Goal: Task Accomplishment & Management: Use online tool/utility

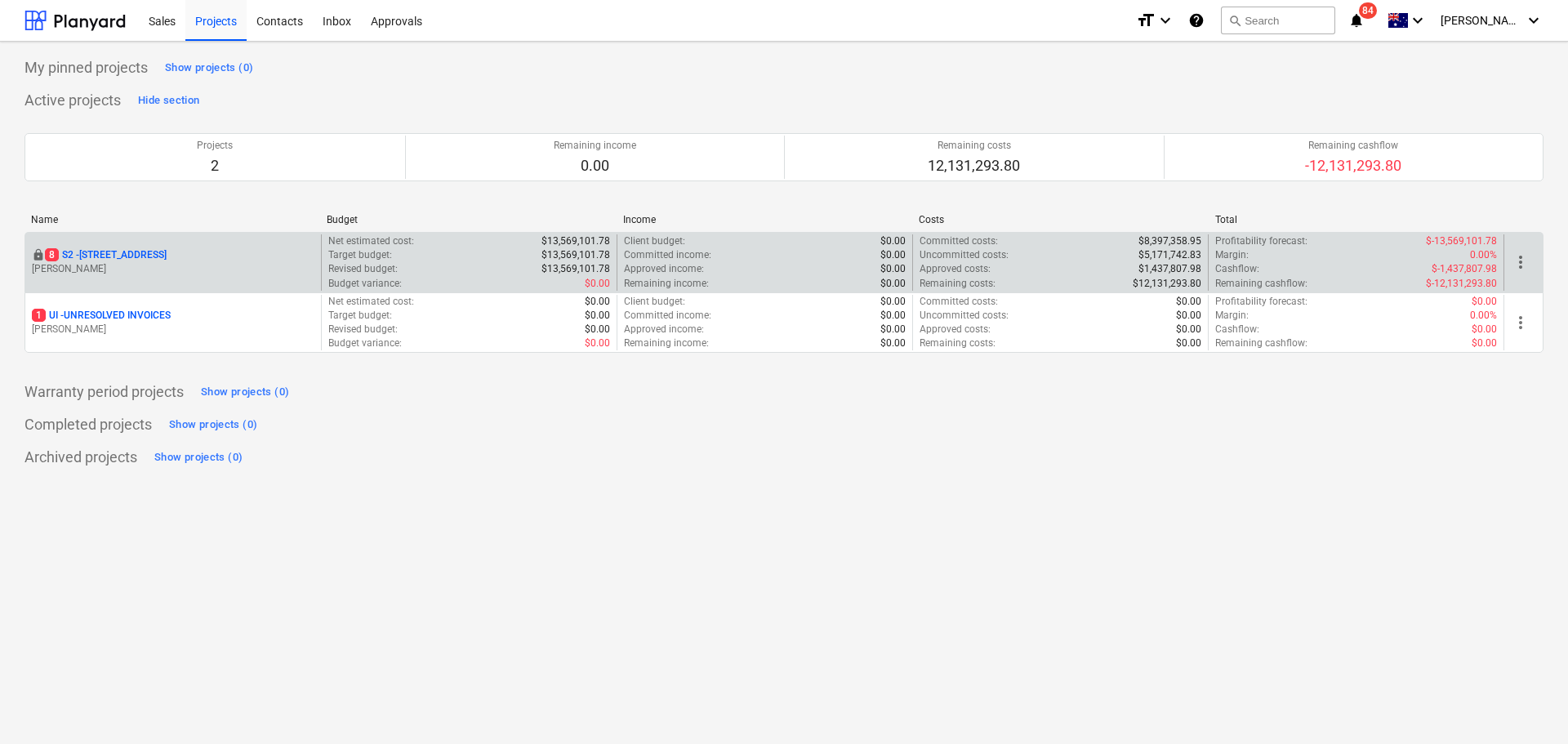
click at [149, 278] on div "locked 8 S2 - 76 Beach Rd, Sandringham M. Lebon" at bounding box center [172, 262] width 295 height 56
click at [138, 251] on p "8 S2 - 76 Beach Rd, Sandringham" at bounding box center [106, 255] width 122 height 14
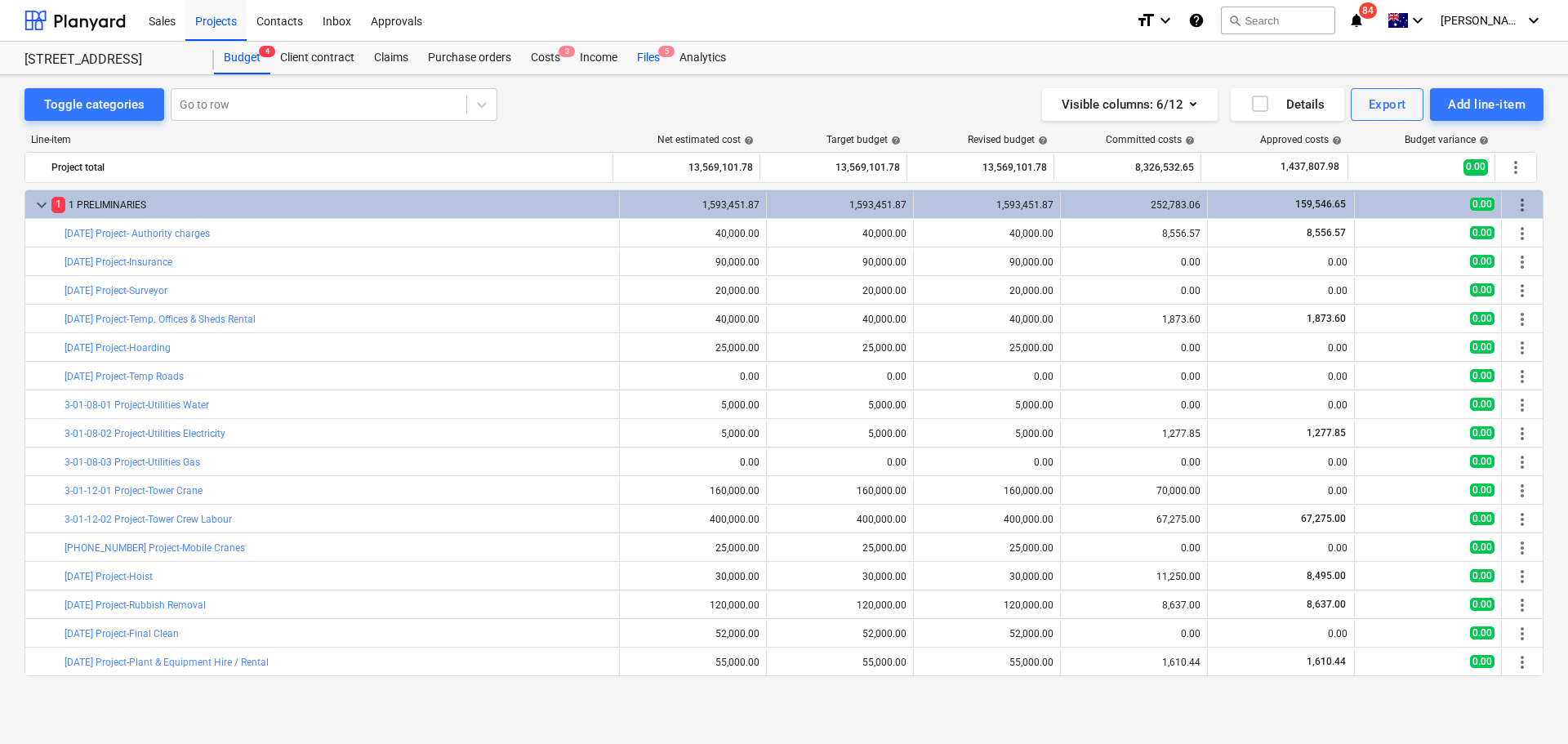
click at [643, 52] on div "Files 5" at bounding box center [648, 57] width 42 height 33
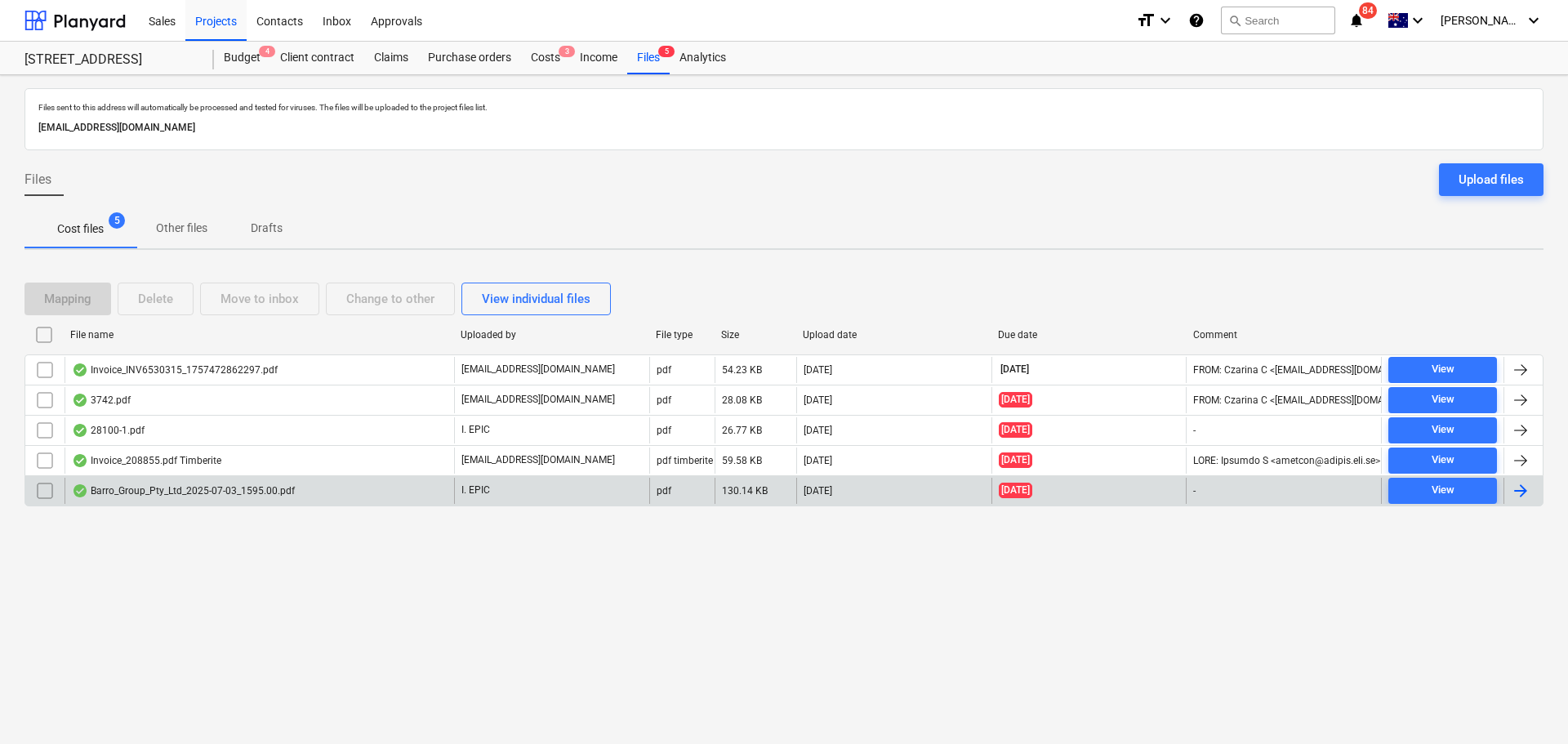
click at [148, 493] on div "Barro_Group_Pty_Ltd_2025-07-03_1595.00.pdf" at bounding box center [184, 491] width 223 height 13
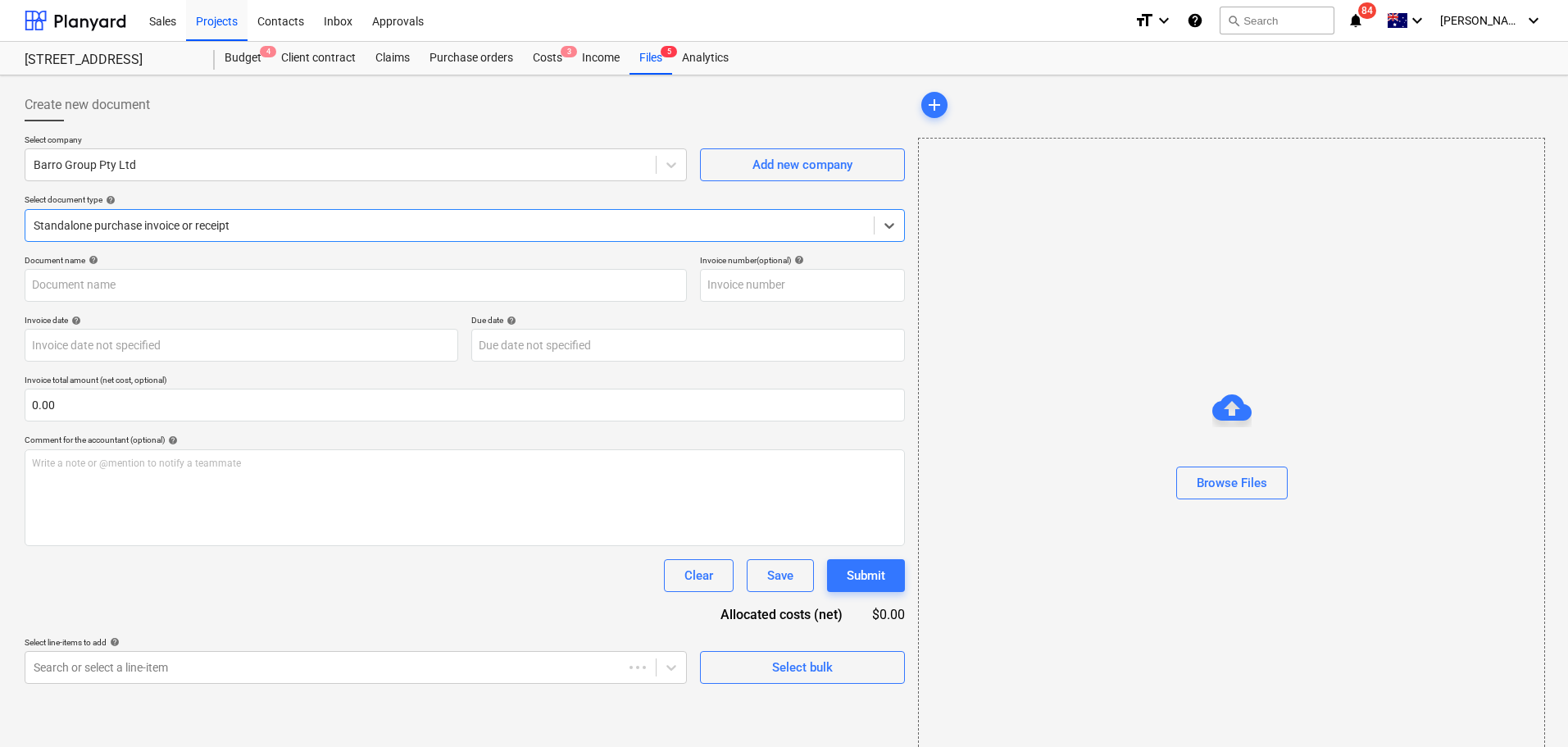
type input "51023047174"
type input "03 Jul 2025"
type input "02 Aug 2025"
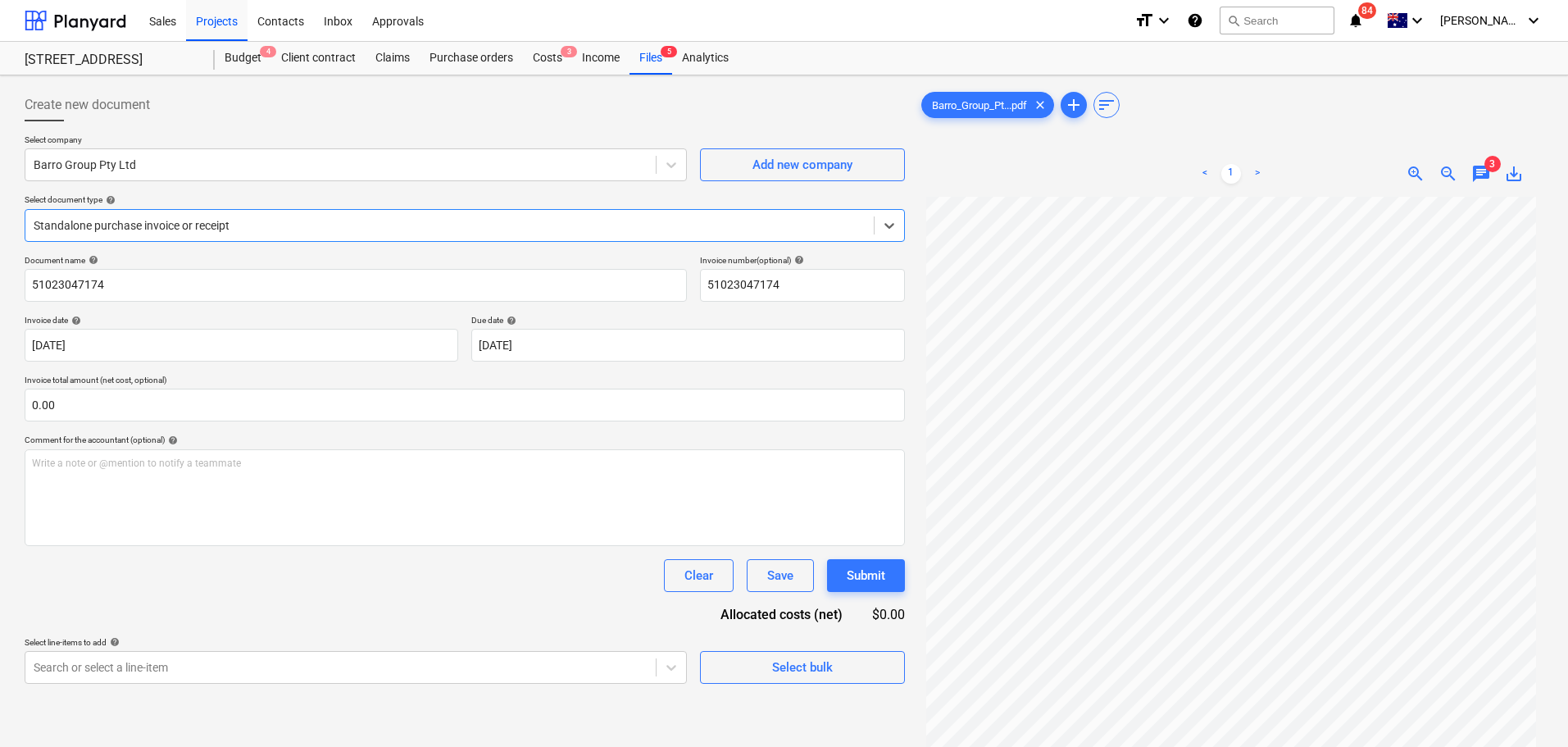
click at [1477, 180] on span "chat" at bounding box center [1481, 173] width 20 height 20
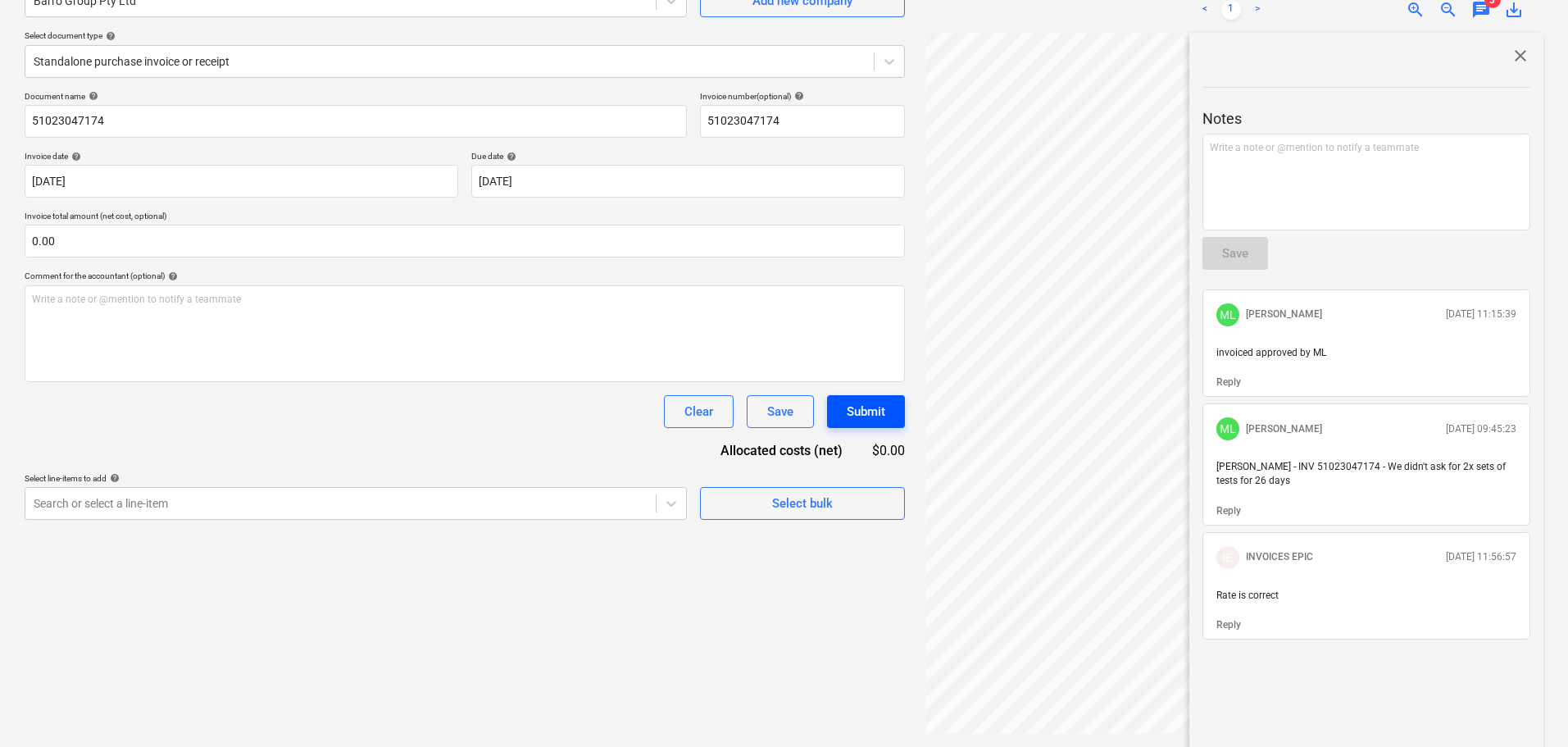
click at [862, 421] on div "Create new document Select company Barro Group Pty Ltd Add new company Select d…" at bounding box center [784, 329] width 1531 height 822
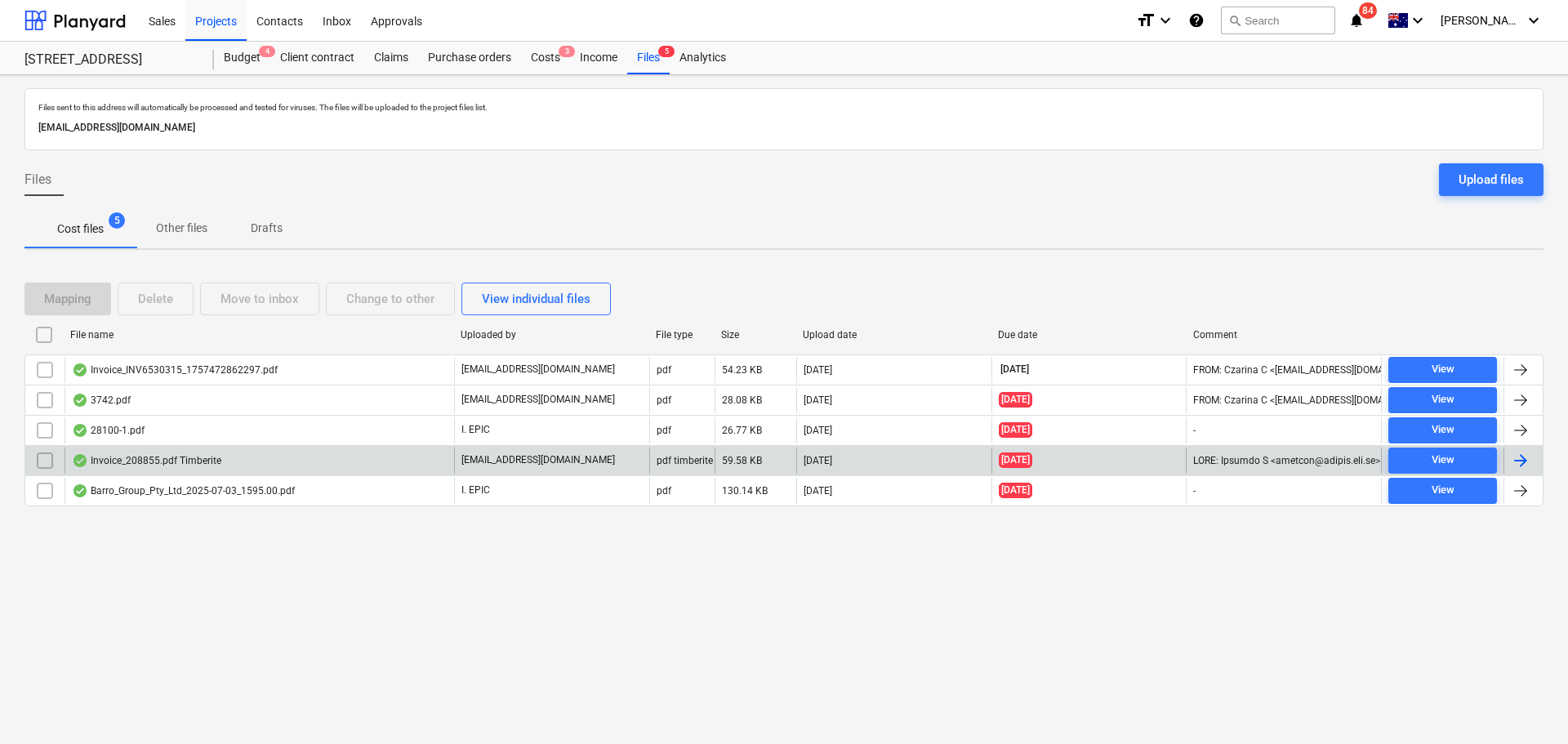
click at [545, 452] on div "[EMAIL_ADDRESS][DOMAIN_NAME]" at bounding box center [551, 460] width 195 height 26
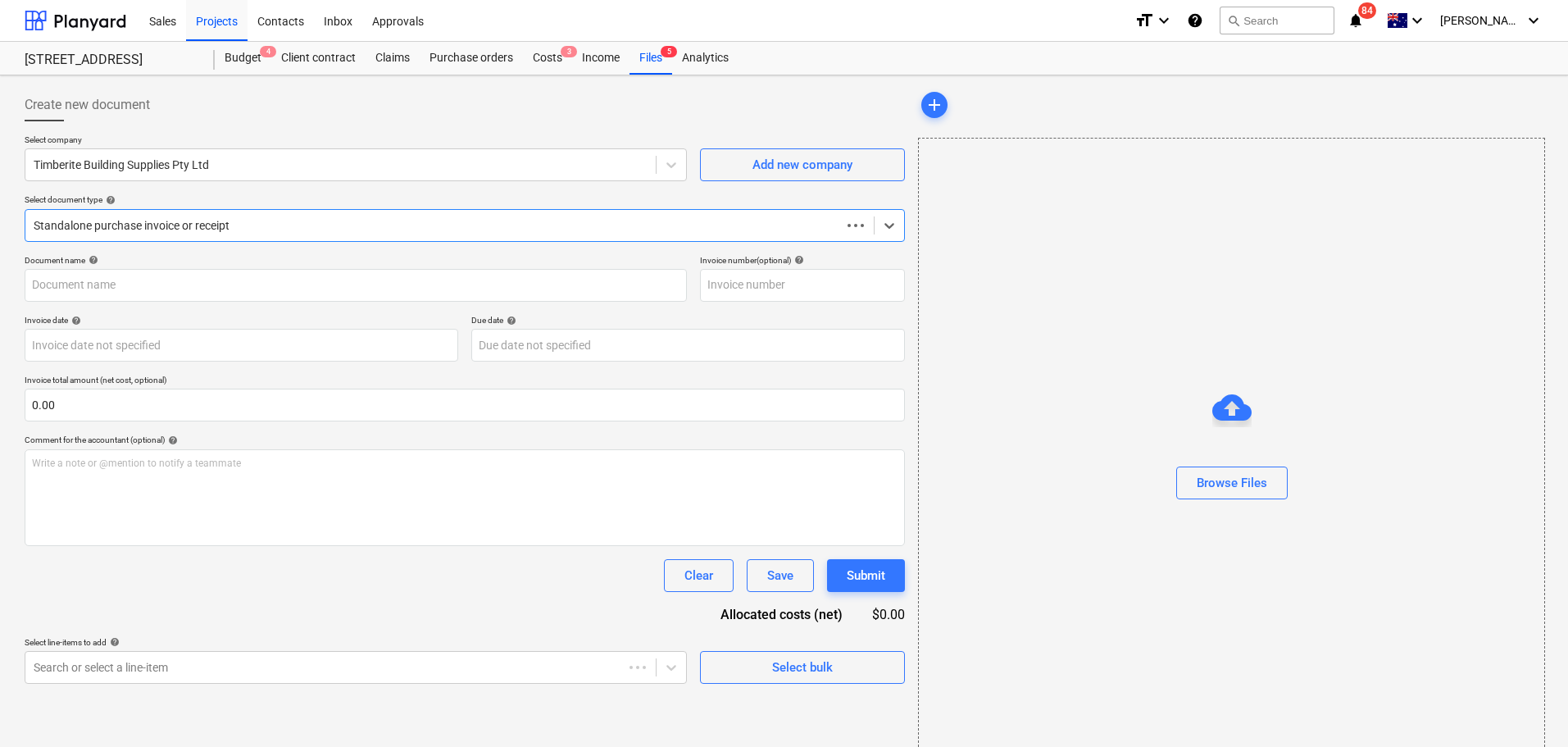
type input "208855"
type input "08 Sep 2025"
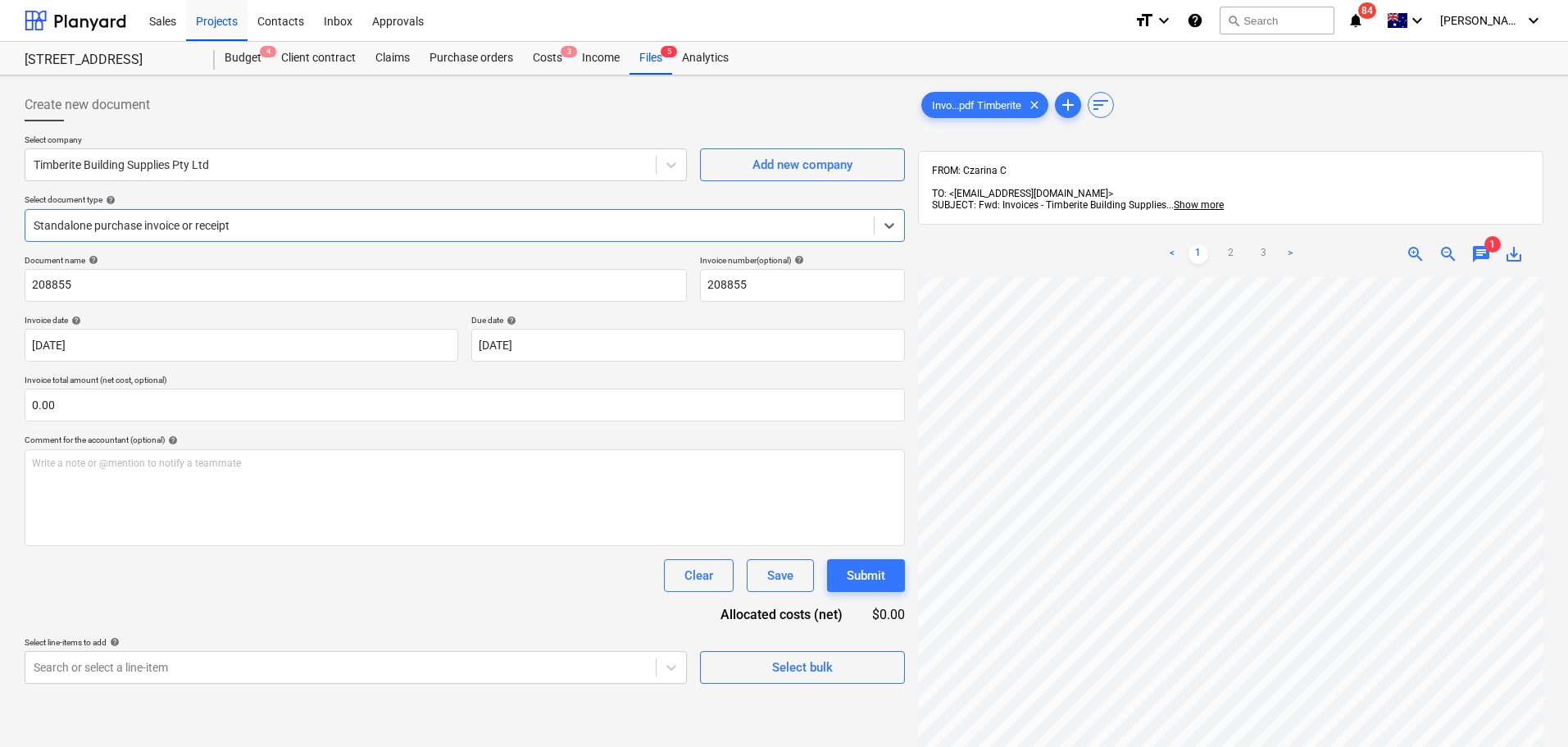
click at [1480, 245] on span "chat" at bounding box center [1481, 254] width 20 height 20
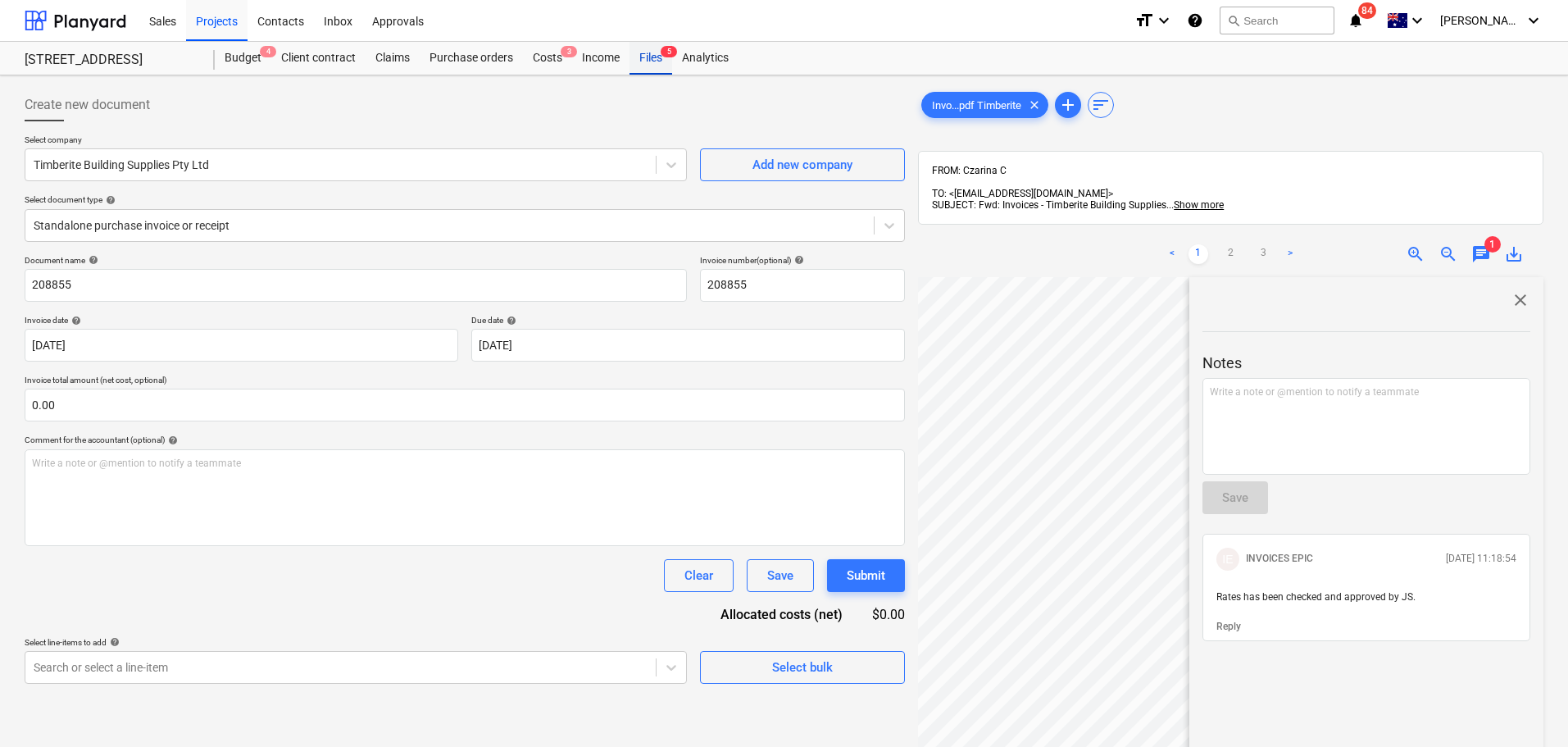
click at [652, 56] on div "Files 5" at bounding box center [650, 57] width 42 height 33
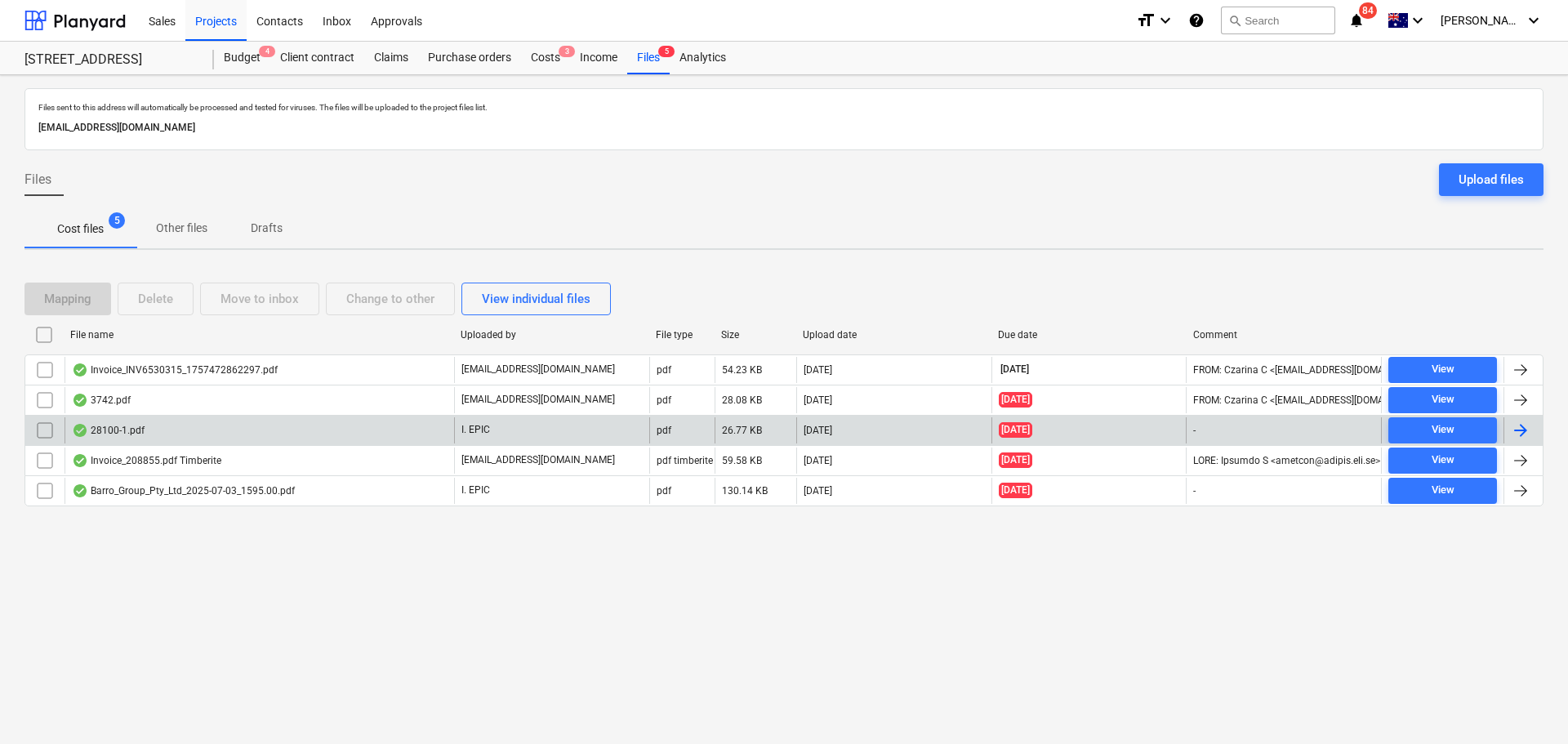
click at [180, 439] on div "28100-1.pdf" at bounding box center [260, 430] width 390 height 26
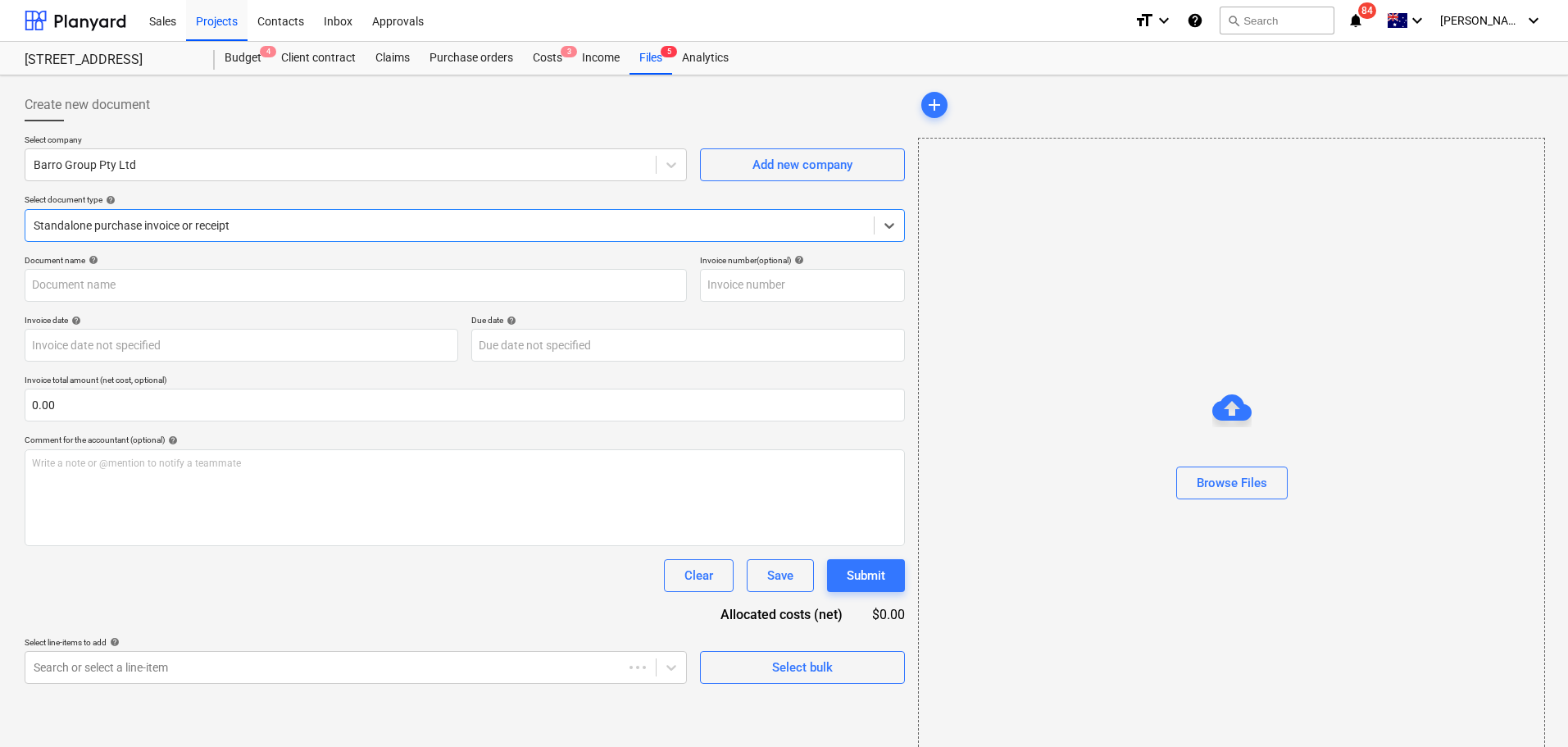
type input "51023047367"
type input "01 Aug 2025"
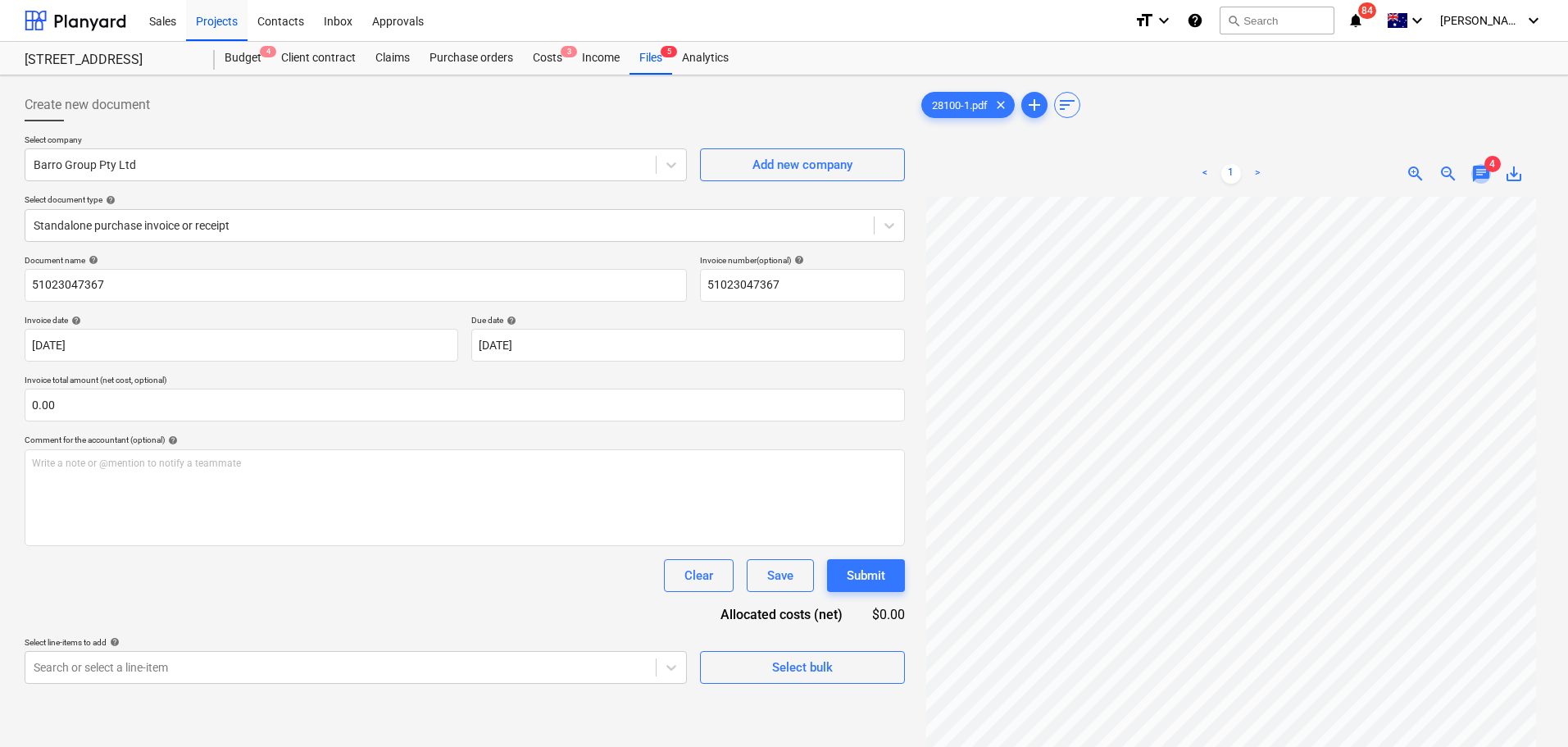
drag, startPoint x: 1479, startPoint y: 169, endPoint x: 1470, endPoint y: 181, distance: 15.0
click at [1479, 168] on span "chat" at bounding box center [1481, 173] width 20 height 20
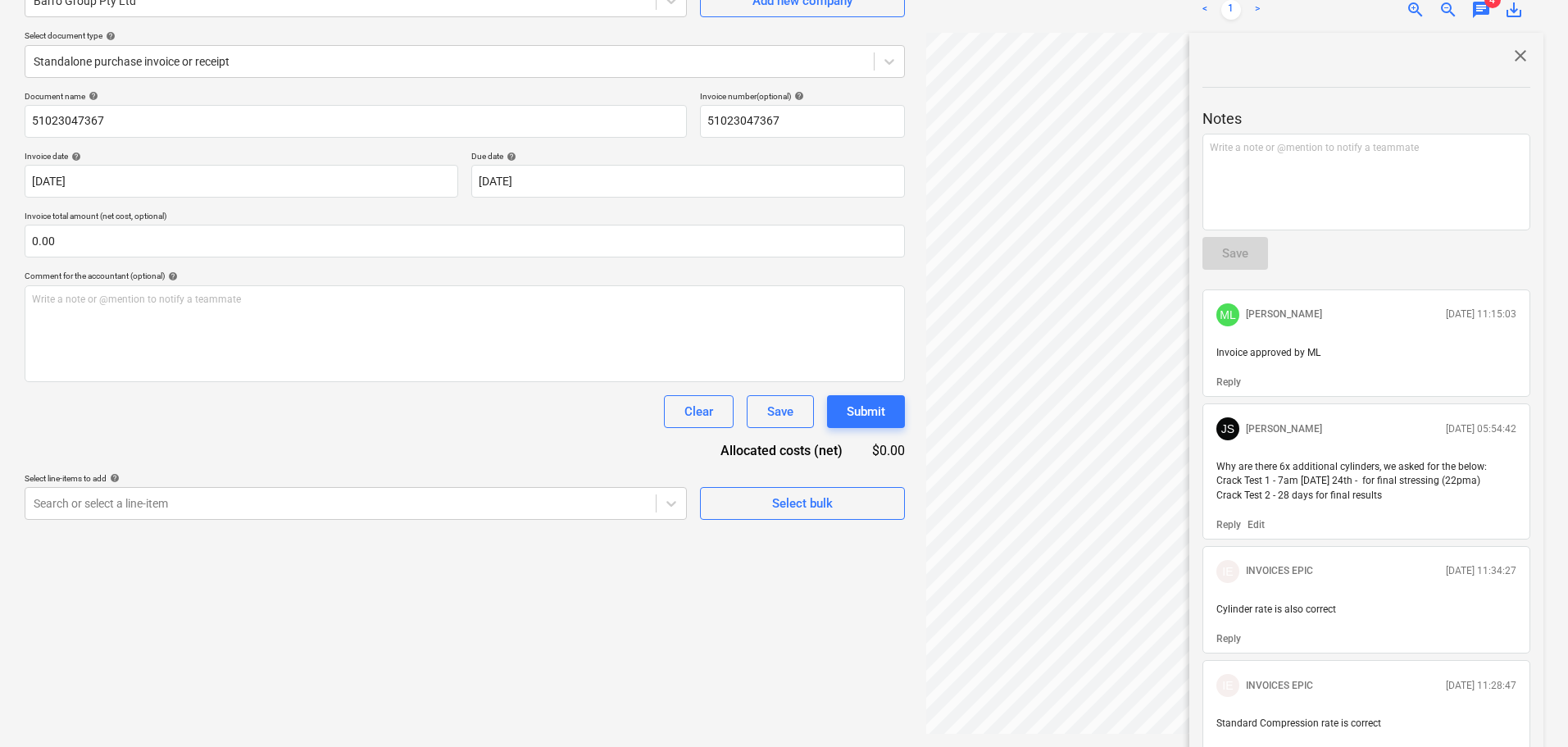
click at [1511, 57] on span "close" at bounding box center [1520, 56] width 20 height 20
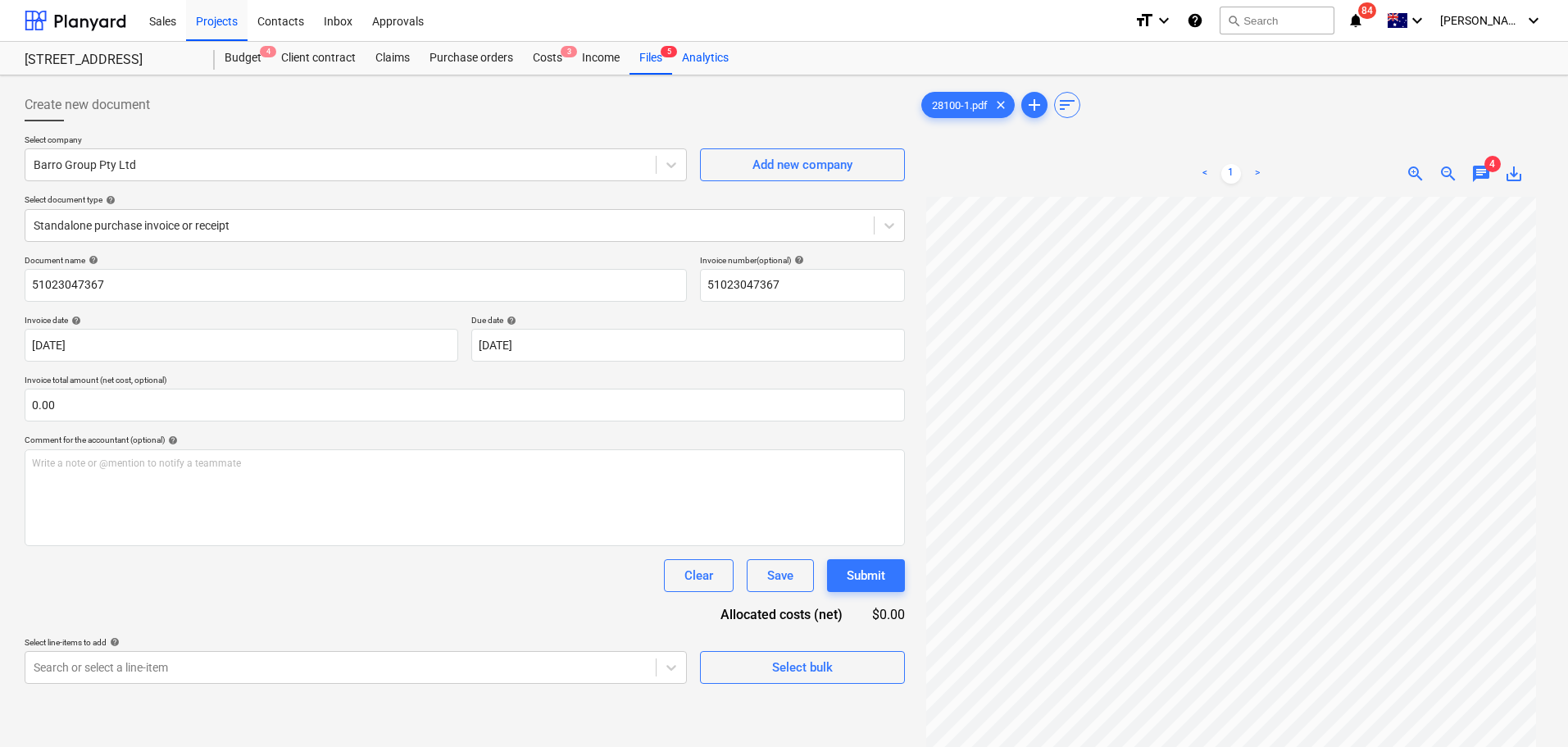
click at [677, 66] on div "Analytics" at bounding box center [705, 57] width 67 height 33
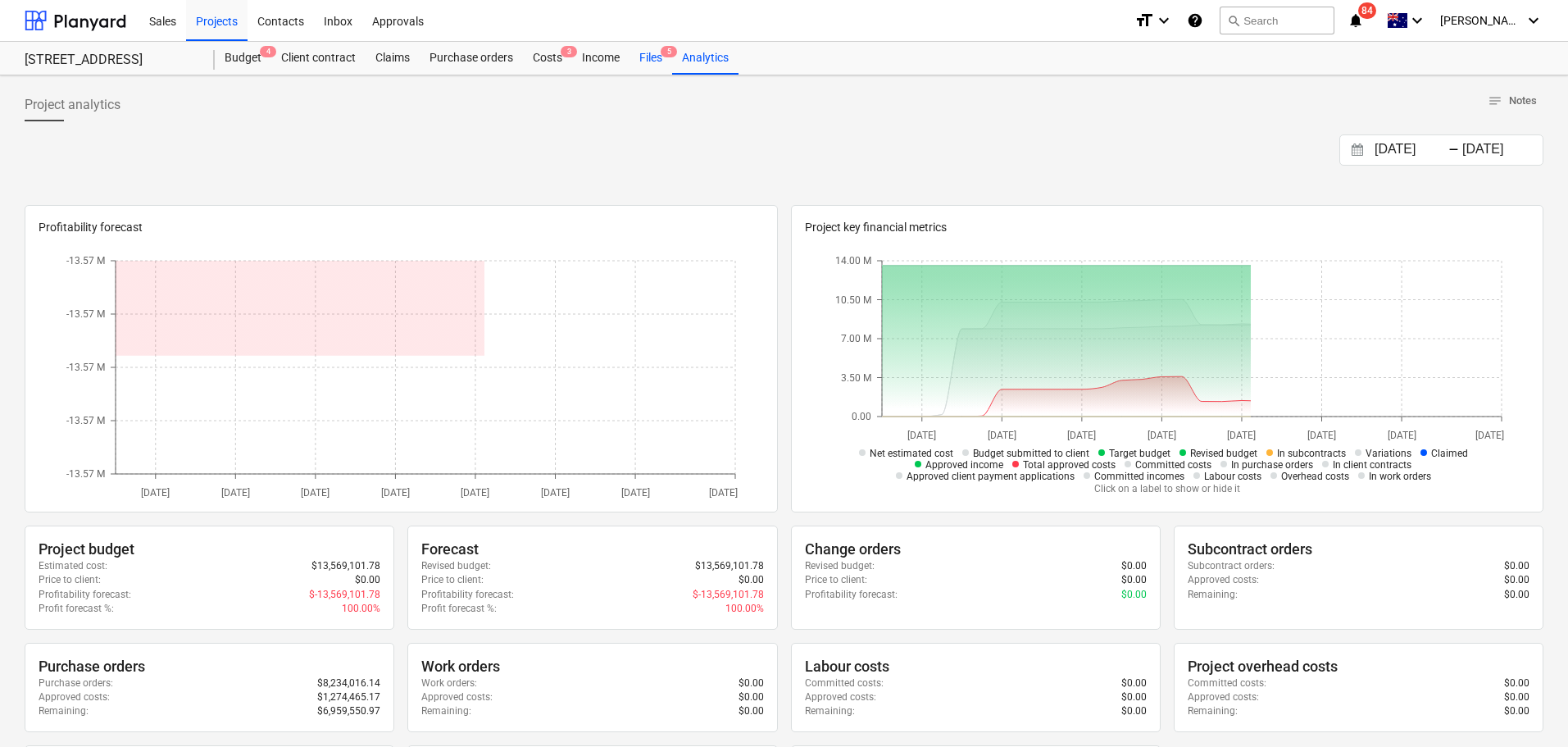
click at [643, 50] on div "Files 5" at bounding box center [650, 57] width 42 height 33
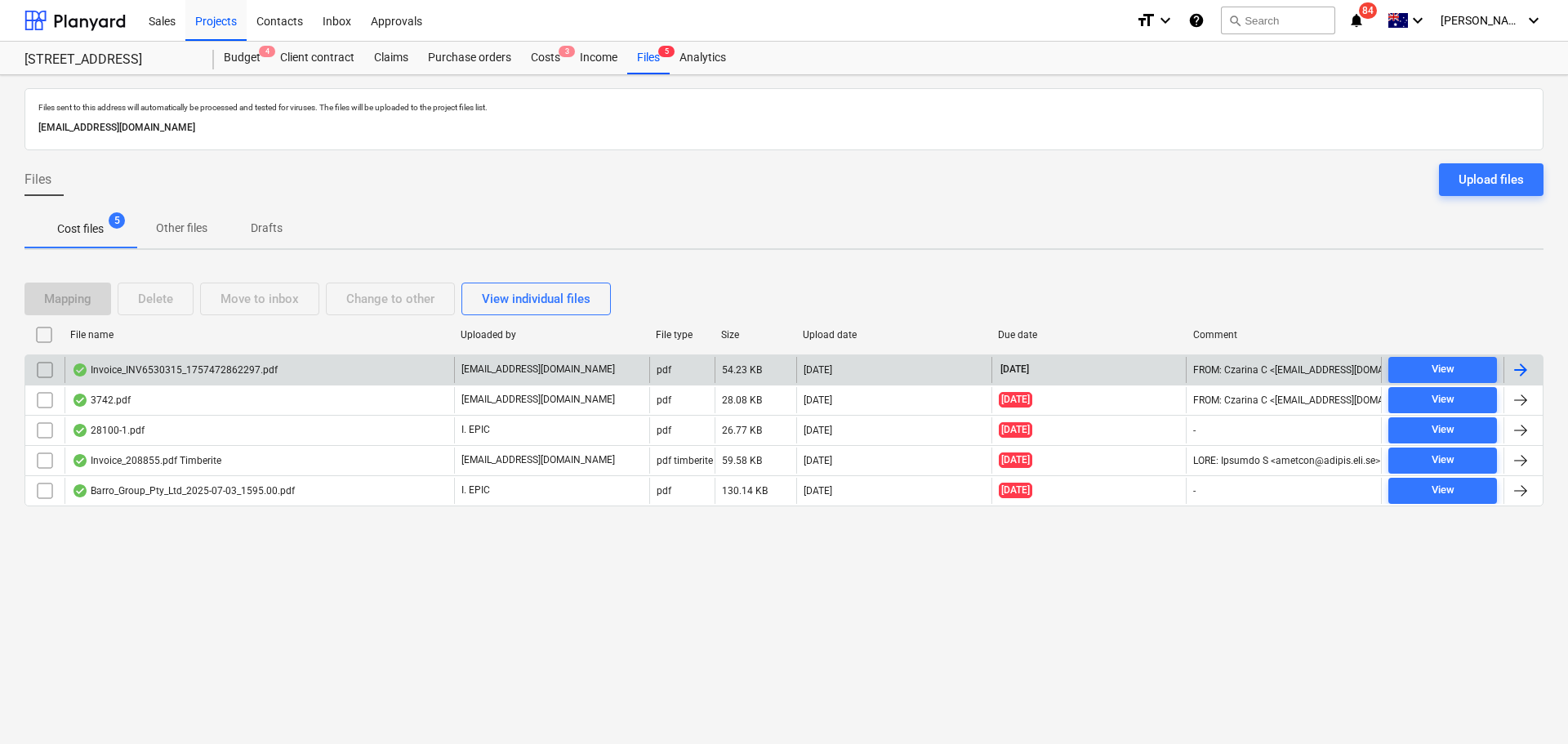
click at [191, 378] on div "Invoice_INV6530315_1757472862297.pdf" at bounding box center [260, 370] width 390 height 26
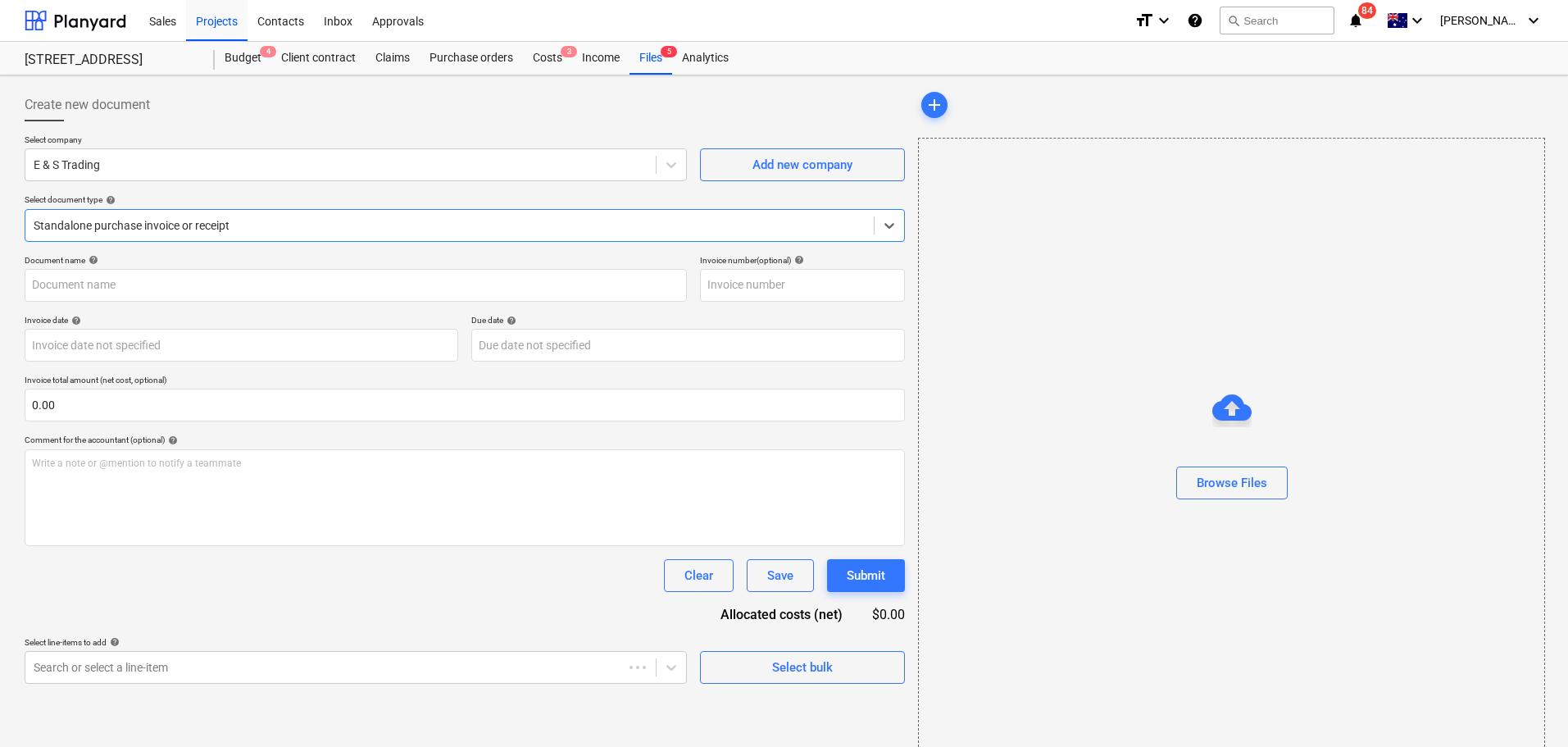
type input "INV6530315"
type input "09 Sep 2025"
type input "31 Oct 2025"
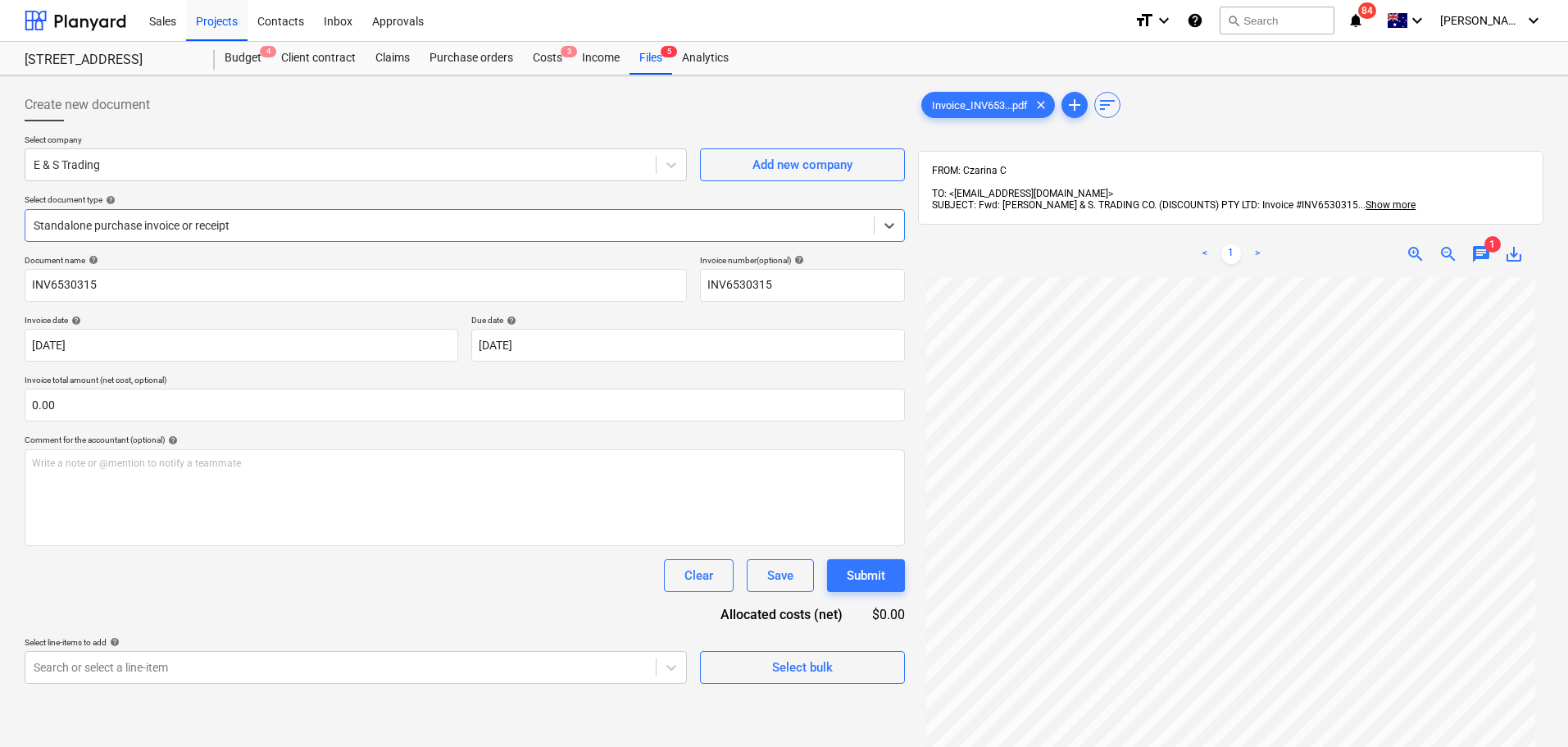
click at [1475, 245] on span "chat" at bounding box center [1481, 254] width 20 height 20
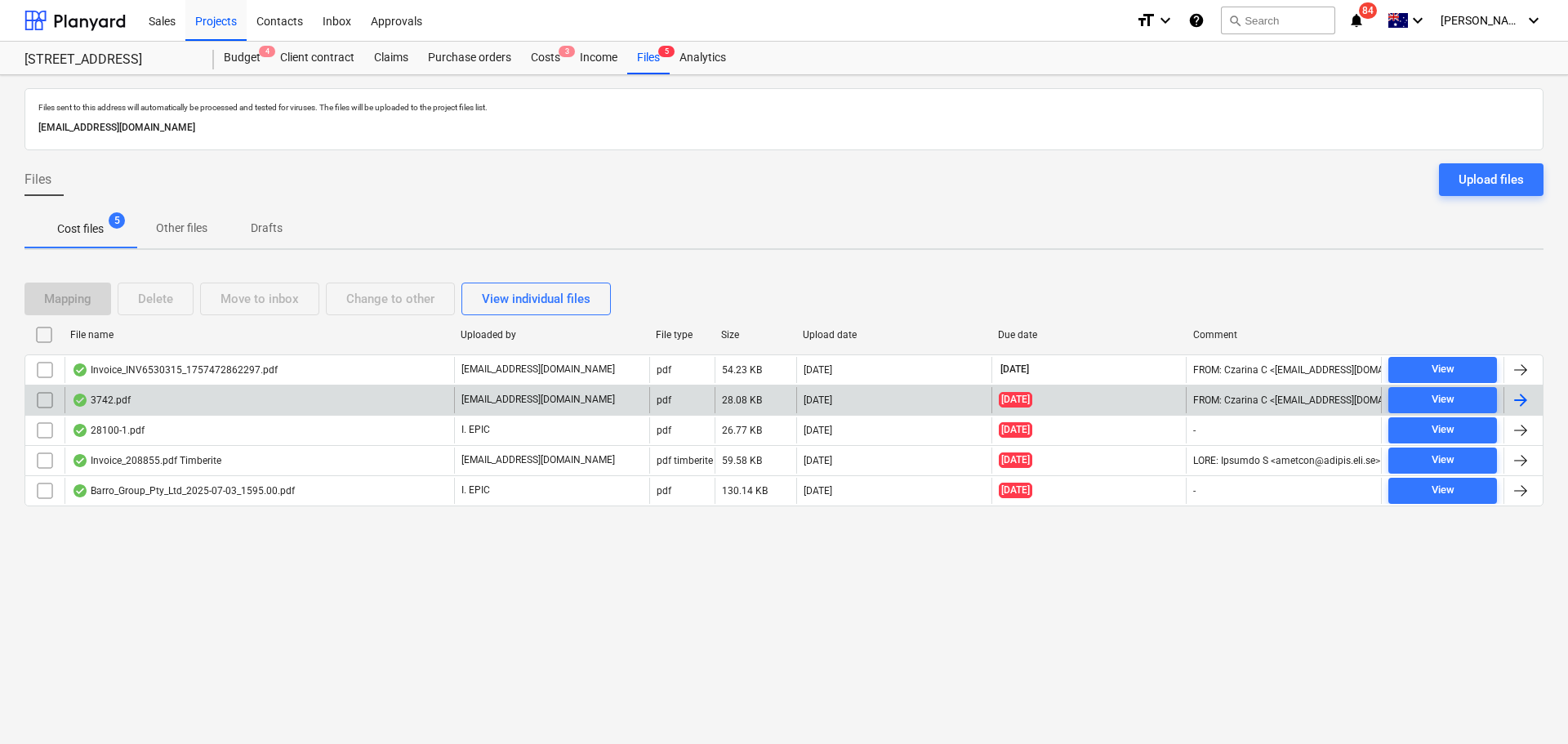
click at [402, 401] on div "3742.pdf" at bounding box center [260, 400] width 390 height 26
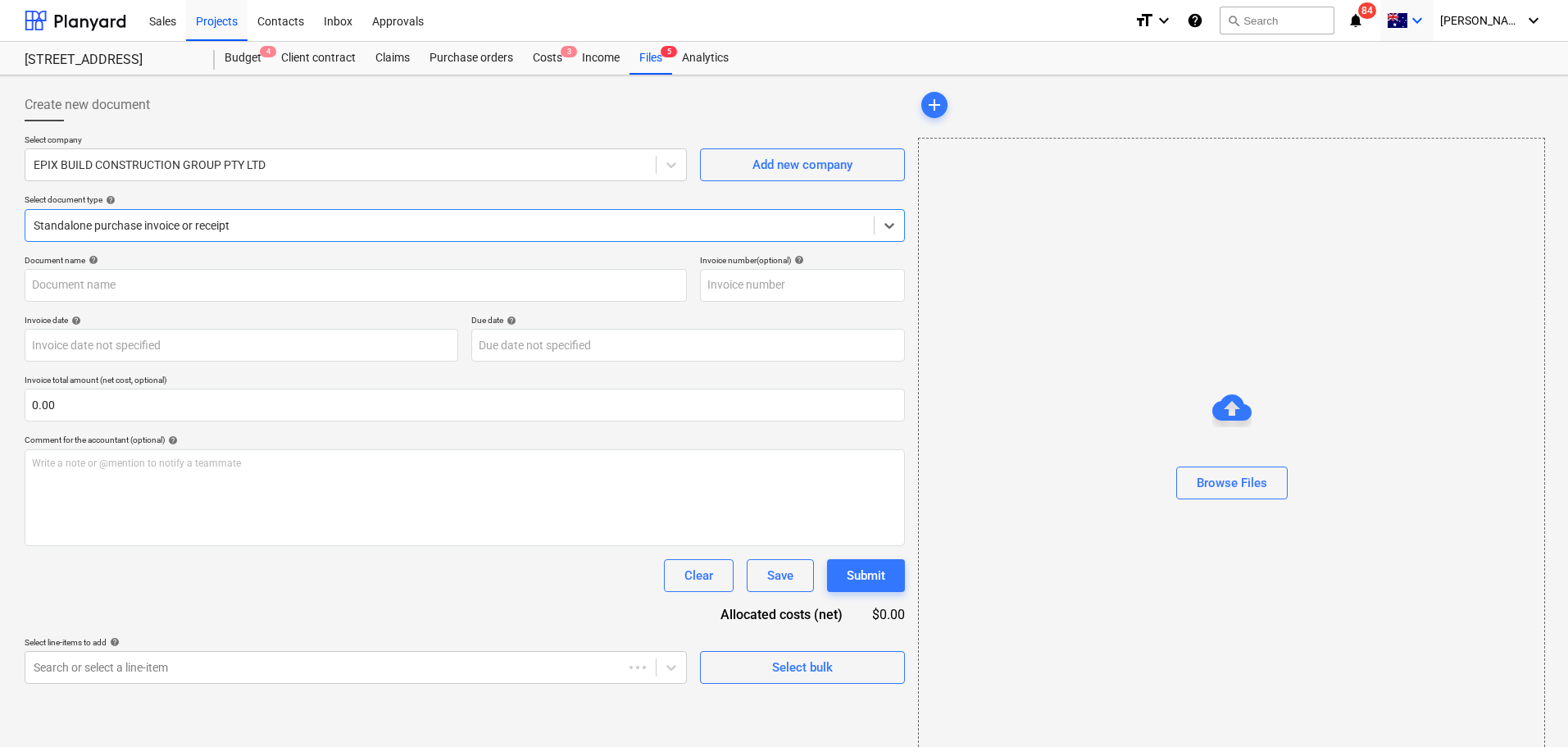
type input "3742"
type input "29 Aug 2025"
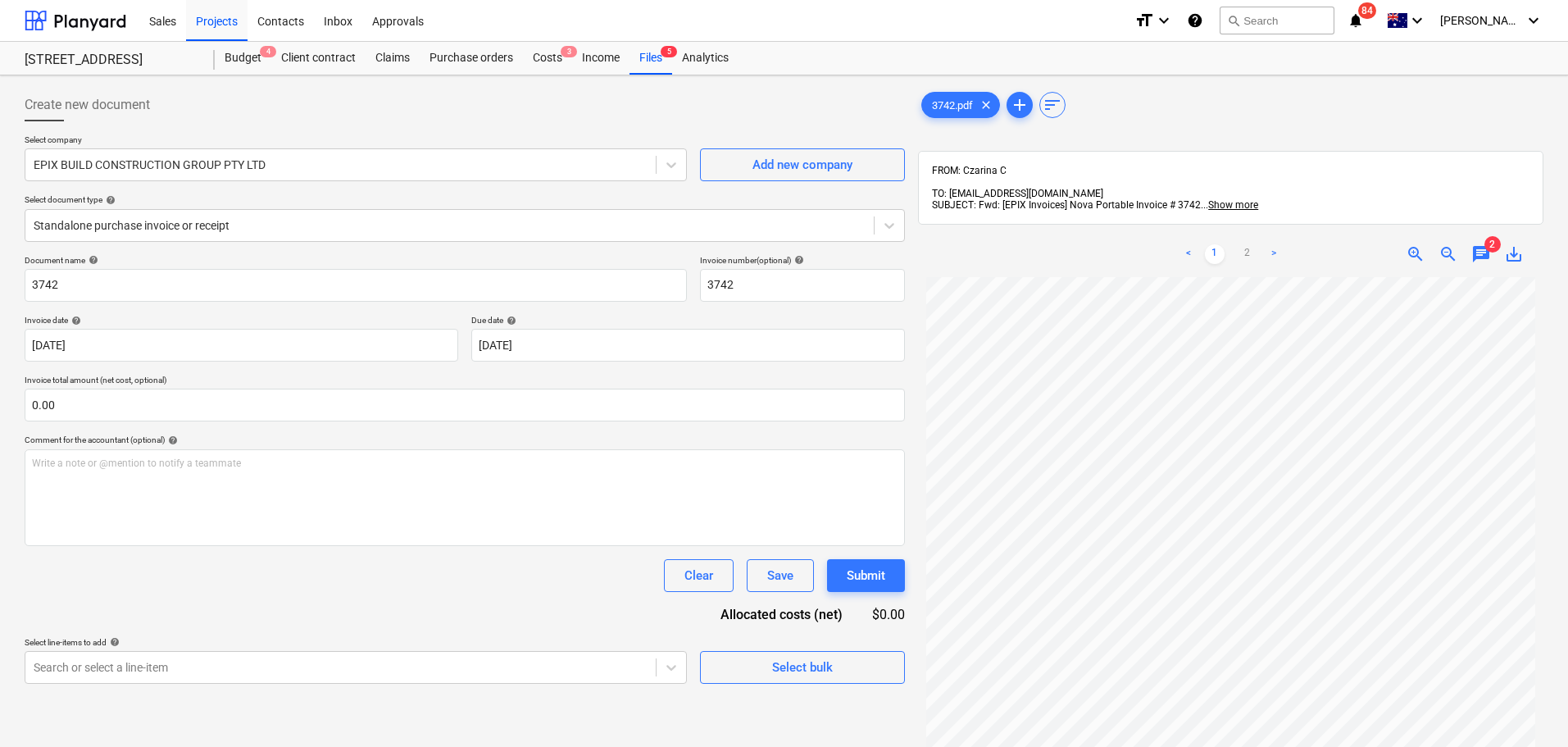
click at [1493, 245] on div "chat" at bounding box center [1481, 254] width 33 height 20
click at [1487, 245] on span "chat" at bounding box center [1481, 254] width 20 height 20
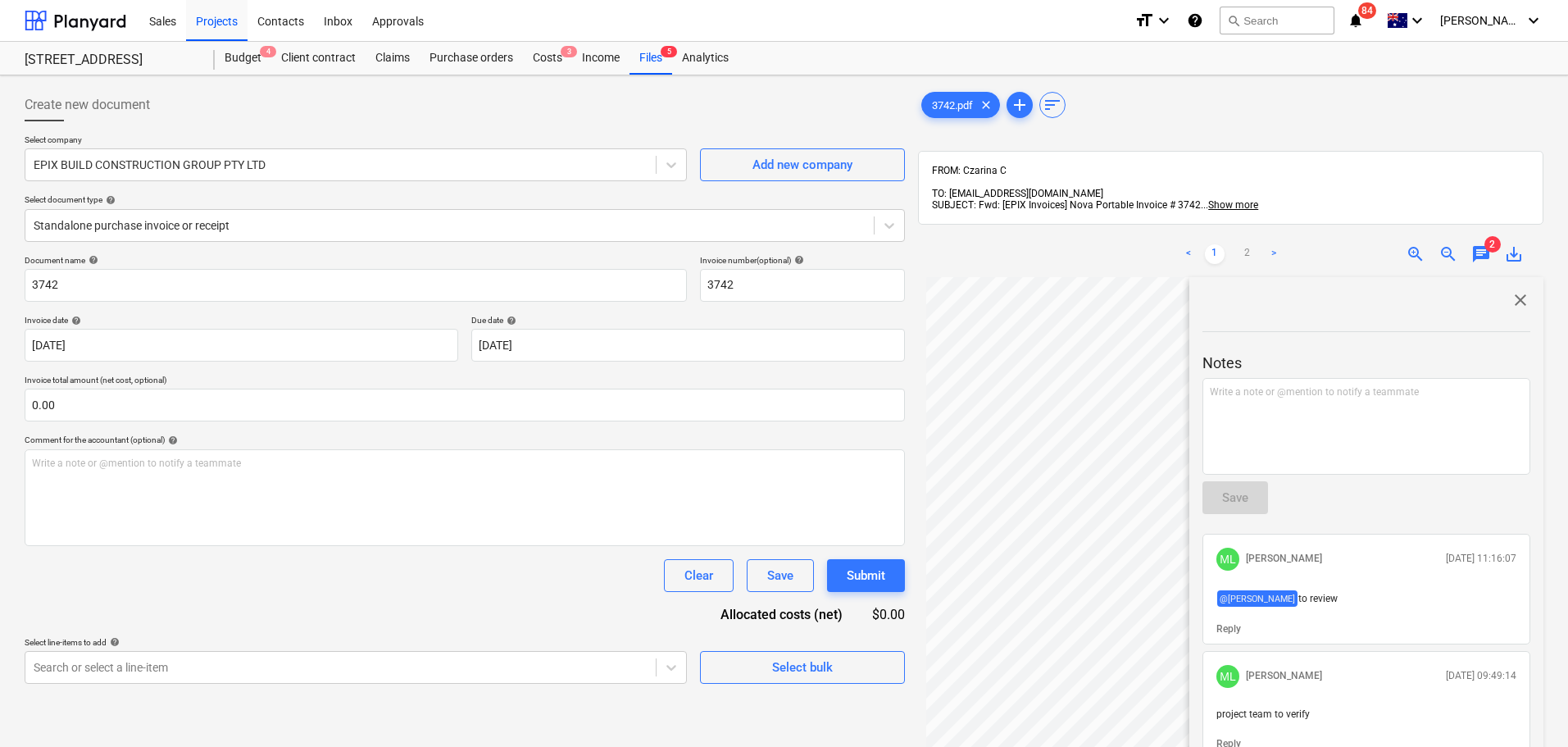
scroll to position [246, 0]
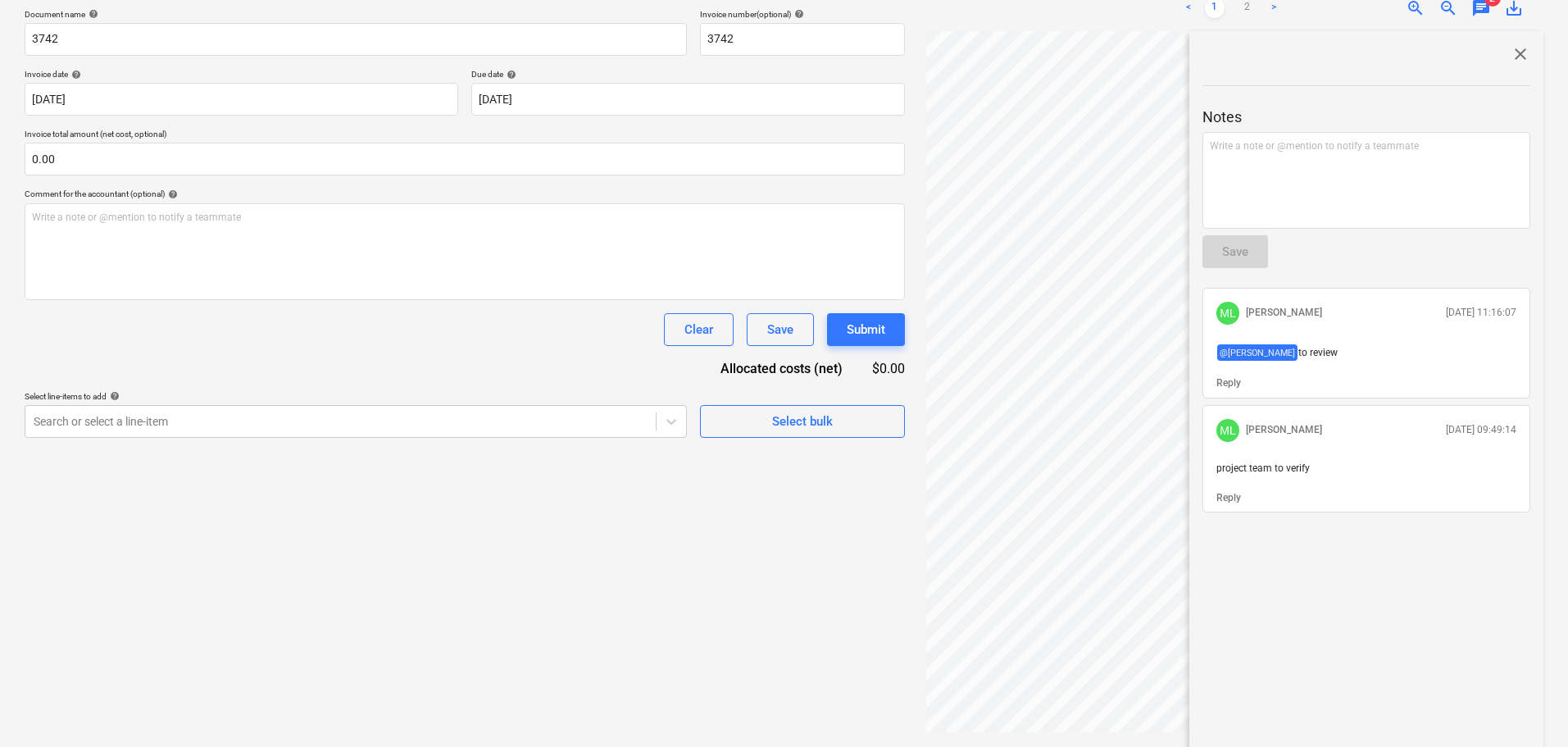
click at [664, 533] on div "Create new document Select company EPIX BUILD CONSTRUCTION GROUP PTY LTD Add ne…" at bounding box center [465, 287] width 894 height 902
click at [1511, 44] on span "close" at bounding box center [1520, 54] width 20 height 20
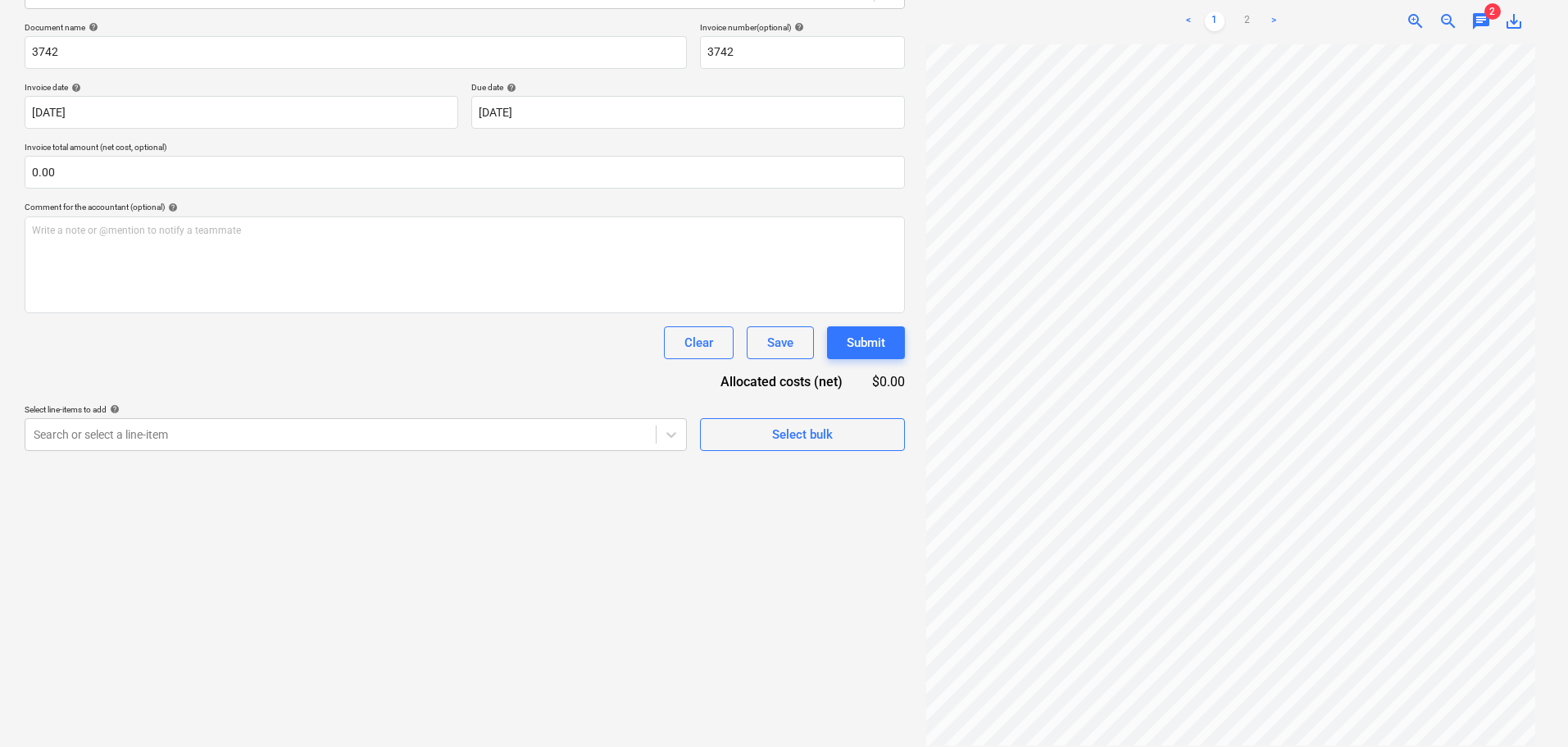
scroll to position [0, 0]
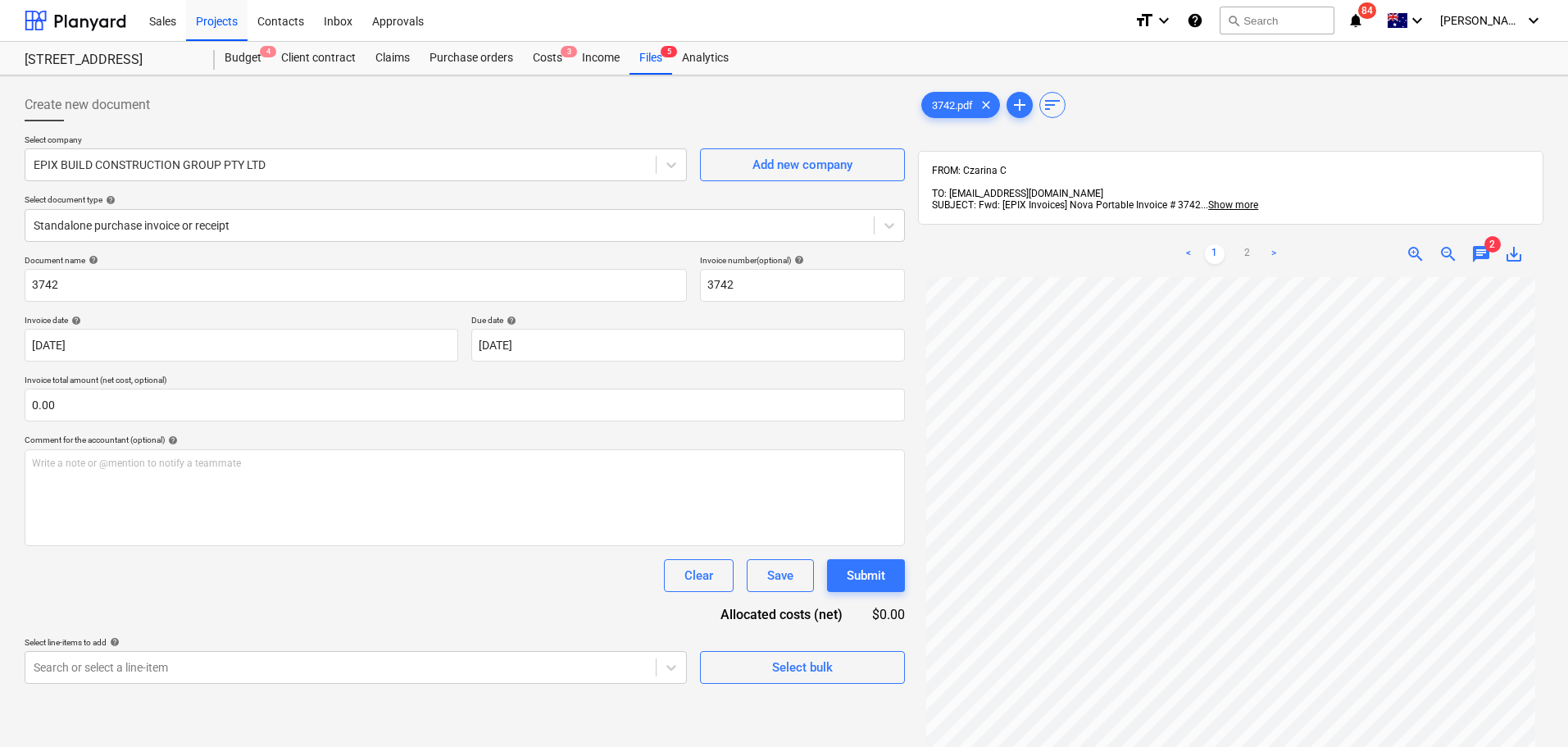
click at [1482, 245] on span "chat" at bounding box center [1481, 254] width 20 height 20
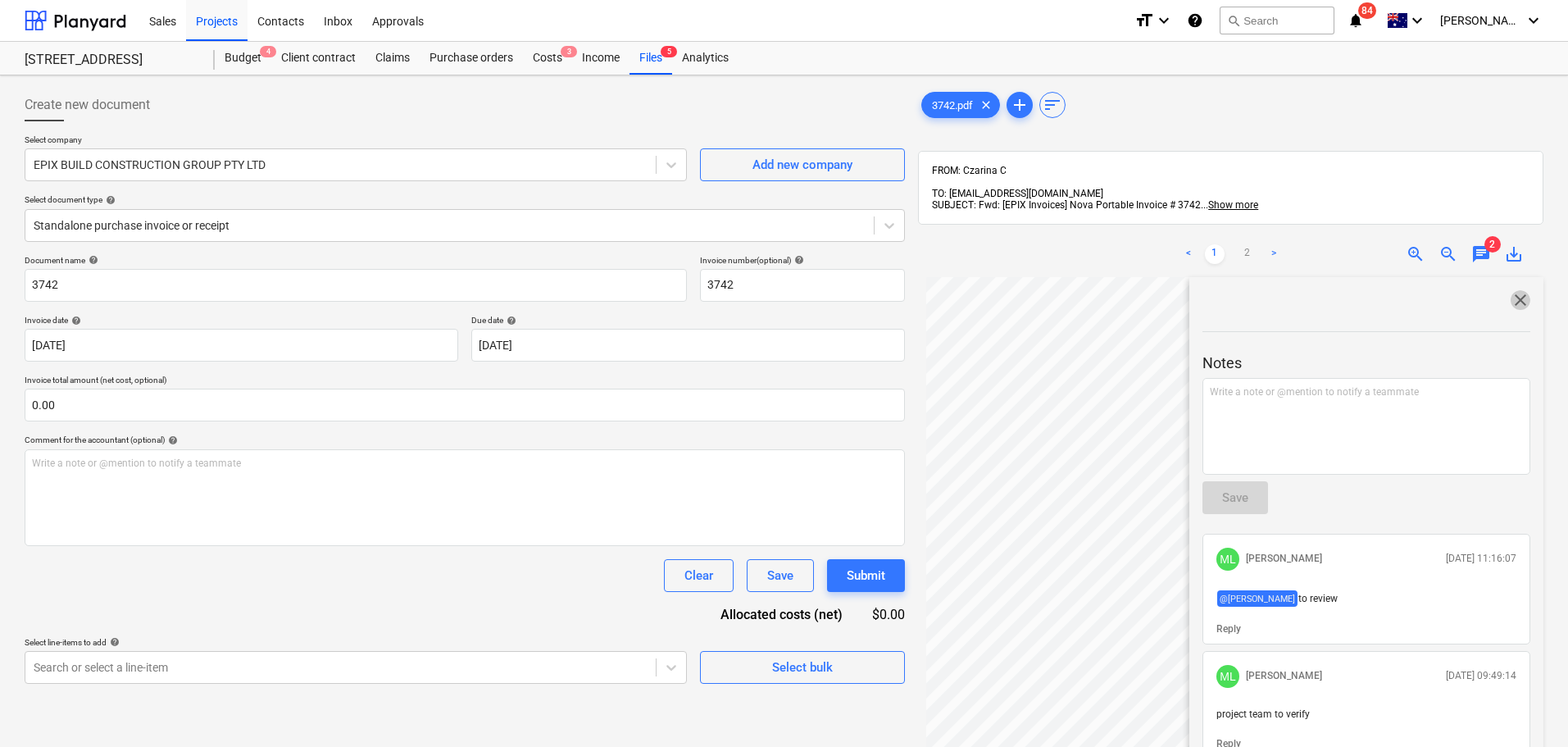
click at [1512, 295] on span "close" at bounding box center [1520, 299] width 20 height 20
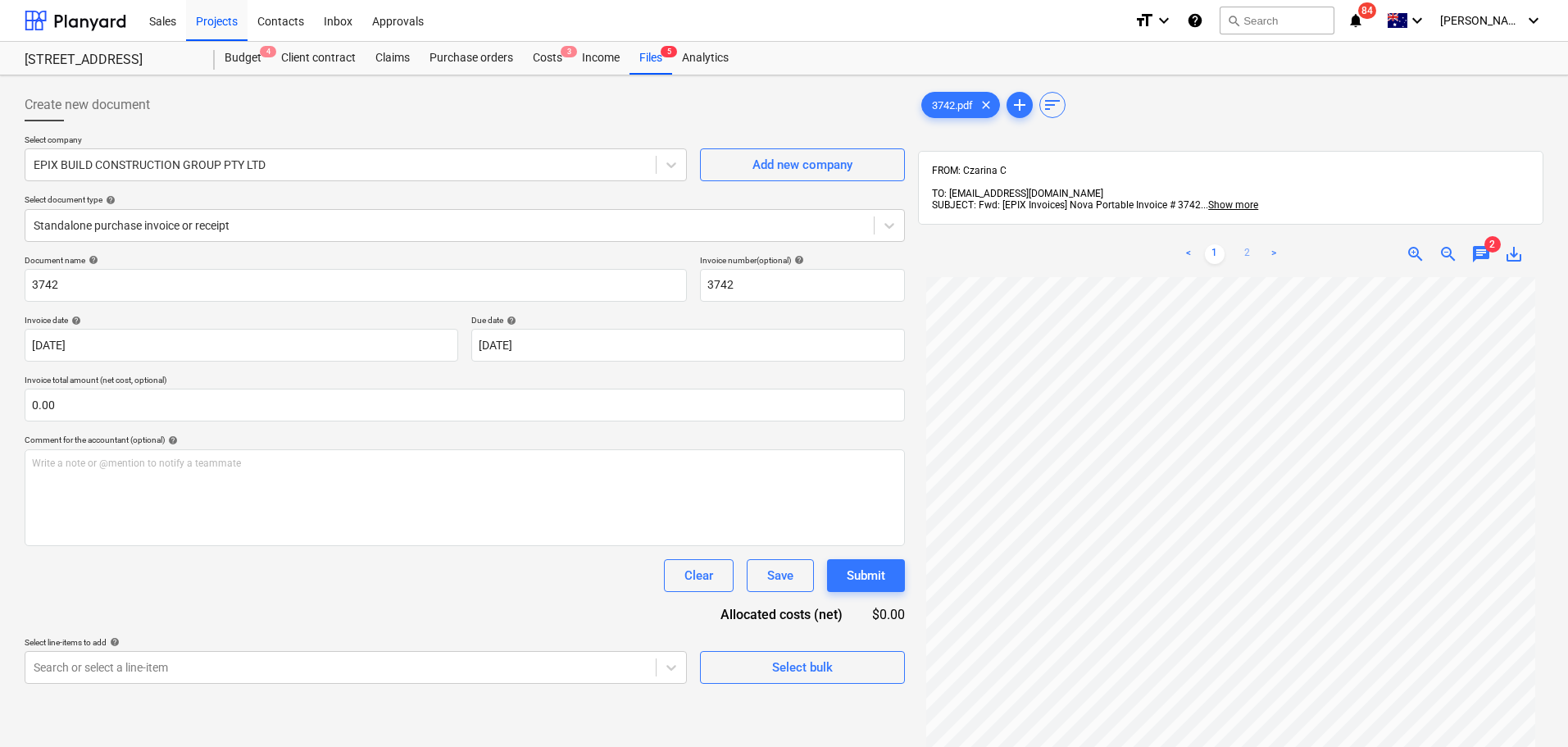
click at [1244, 246] on link "2" at bounding box center [1246, 254] width 20 height 20
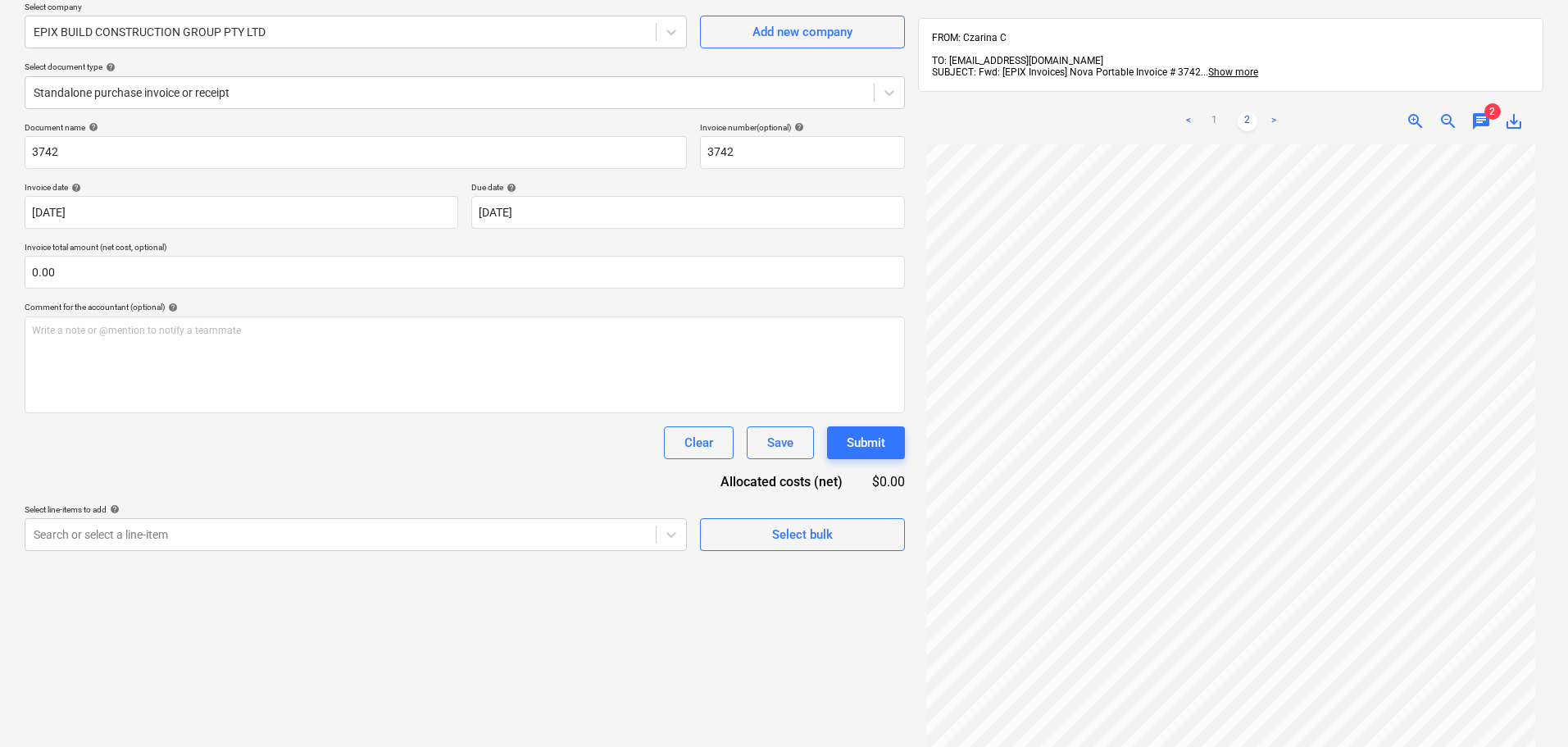
scroll to position [232, 0]
